Goal: Task Accomplishment & Management: Use online tool/utility

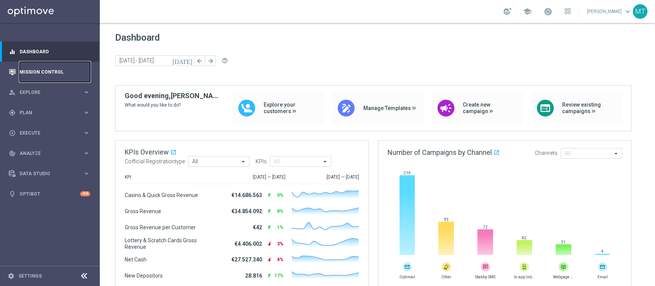
click at [83, 73] on link "Mission Control" at bounding box center [55, 72] width 71 height 20
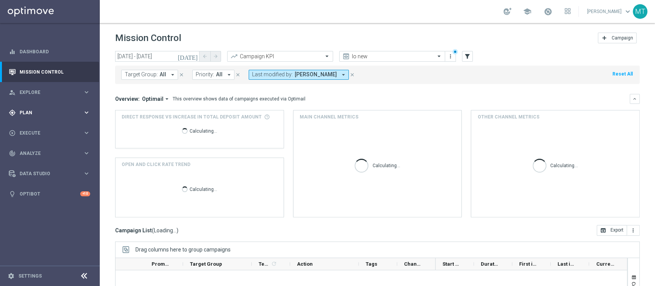
click at [35, 121] on div "gps_fixed Plan keyboard_arrow_right" at bounding box center [49, 112] width 99 height 20
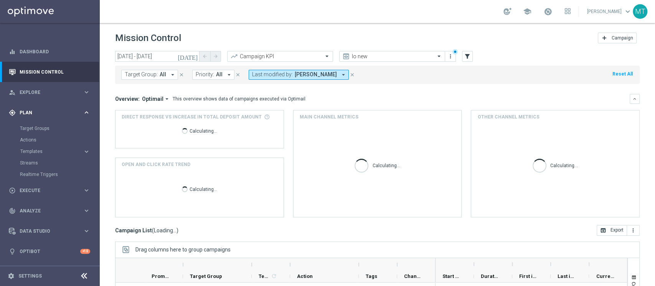
click at [29, 112] on span "Plan" at bounding box center [51, 113] width 63 height 5
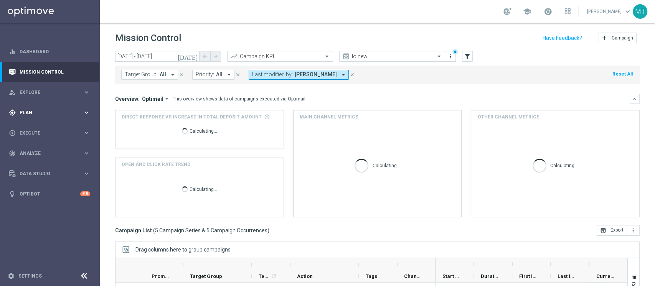
click at [31, 114] on span "Plan" at bounding box center [51, 113] width 63 height 5
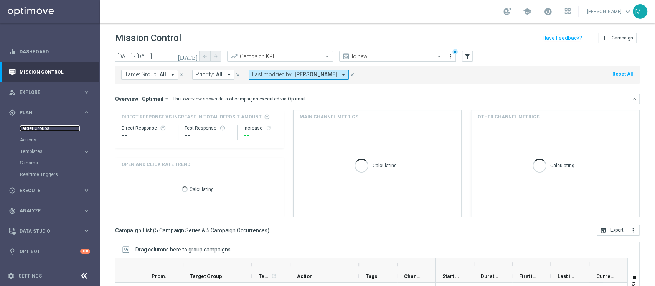
click at [35, 126] on link "Target Groups" at bounding box center [50, 129] width 60 height 6
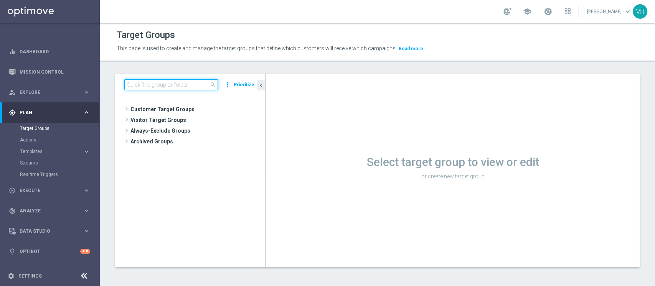
click at [205, 81] on input at bounding box center [171, 84] width 94 height 11
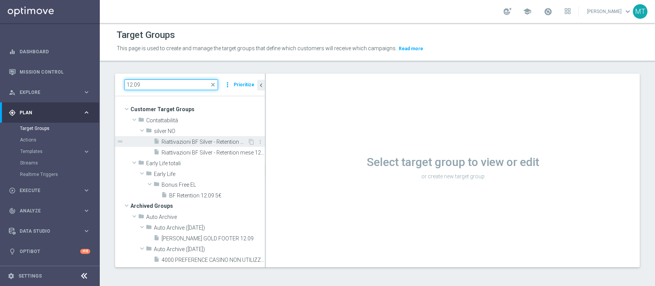
type input "12.09"
click at [213, 139] on span "Riattivazioni BF Silver - Retention mese 12.09 low" at bounding box center [205, 142] width 86 height 7
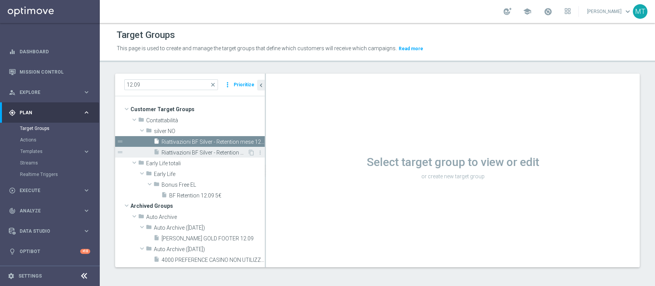
click at [225, 150] on span "Riattivazioni BF Silver - Retention mese 12.09 top" at bounding box center [205, 153] width 86 height 7
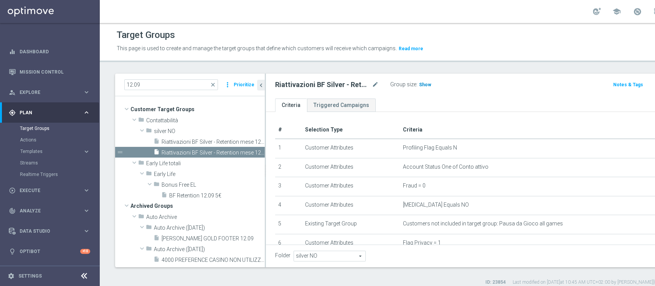
click at [418, 86] on h3 "Show" at bounding box center [425, 85] width 14 height 8
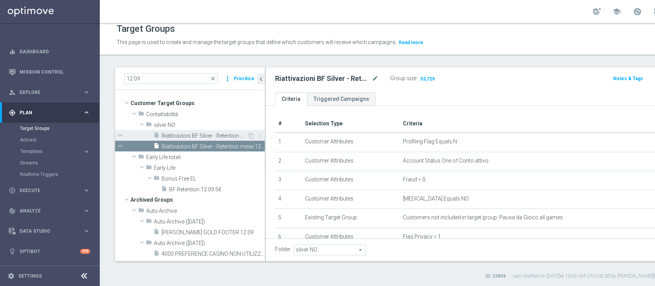
click at [195, 131] on div "insert_drive_file Riattivazioni BF Silver - Retention mese 12.09 low" at bounding box center [201, 135] width 94 height 11
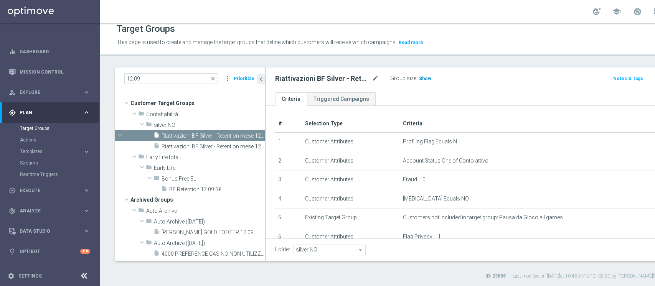
click at [428, 80] on span "Show" at bounding box center [425, 78] width 12 height 5
click at [316, 74] on h2 "Riattivazioni BF Silver - Retention mese 12.09 low" at bounding box center [322, 78] width 95 height 9
copy div "Riattivazioni BF Silver - Retention mese 12.09 low"
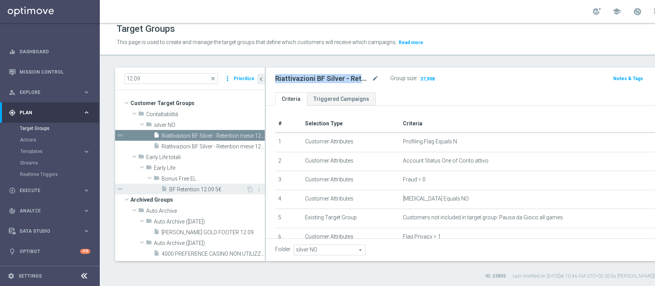
click at [200, 188] on span "BF Retention 12.09 5€" at bounding box center [207, 190] width 77 height 7
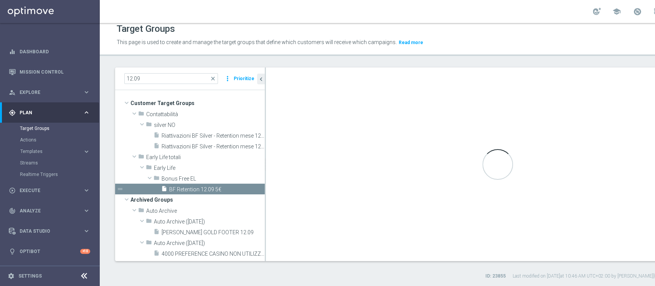
type input "Bonus Free EL"
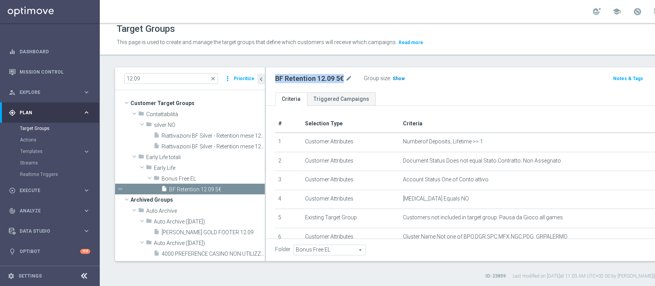
click at [395, 80] on span "Show" at bounding box center [399, 78] width 12 height 5
